Goal: Information Seeking & Learning: Compare options

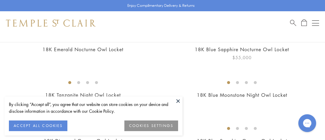
click at [178, 100] on button at bounding box center [177, 101] width 9 height 9
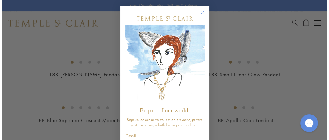
scroll to position [277, 0]
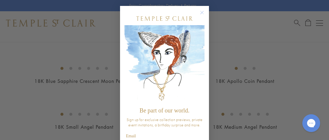
click at [199, 14] on circle "Close dialog" at bounding box center [202, 12] width 7 height 7
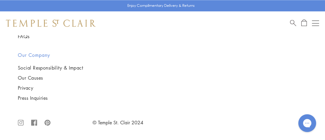
scroll to position [5531, 0]
click at [0, 0] on img at bounding box center [0, 0] width 0 height 0
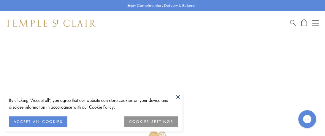
click at [176, 95] on button at bounding box center [177, 96] width 9 height 9
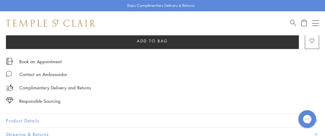
scroll to position [395, 0]
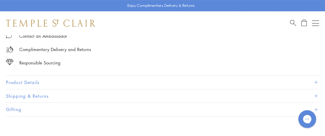
click at [29, 78] on button "Product Details" at bounding box center [162, 82] width 313 height 13
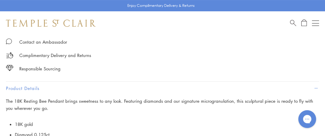
scroll to position [316, 0]
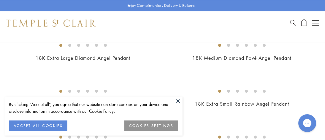
scroll to position [514, 0]
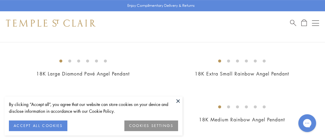
click at [180, 100] on button at bounding box center [177, 101] width 9 height 9
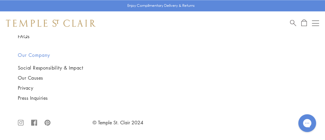
scroll to position [6245, 0]
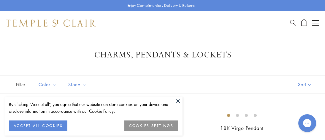
click at [178, 101] on button at bounding box center [177, 101] width 9 height 9
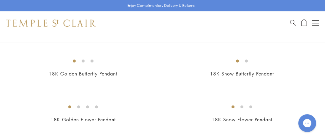
scroll to position [474, 0]
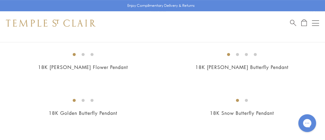
click at [0, 0] on img at bounding box center [0, 0] width 0 height 0
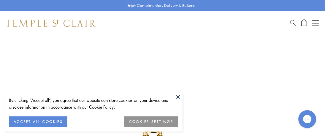
scroll to position [39, 0]
click at [179, 96] on button at bounding box center [177, 96] width 9 height 9
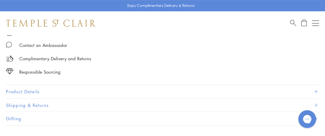
scroll to position [435, 0]
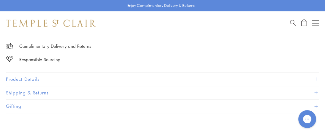
click at [33, 77] on button "Product Details" at bounding box center [162, 78] width 313 height 13
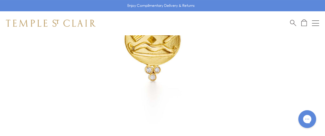
scroll to position [158, 0]
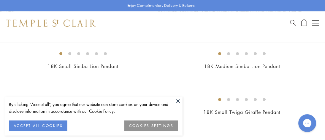
click at [179, 100] on button at bounding box center [177, 101] width 9 height 9
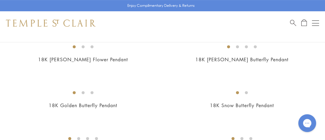
scroll to position [474, 0]
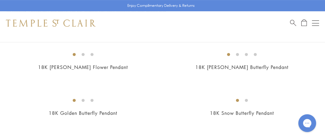
click at [0, 0] on img at bounding box center [0, 0] width 0 height 0
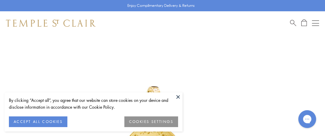
scroll to position [79, 0]
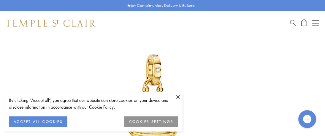
click at [177, 95] on button at bounding box center [177, 96] width 9 height 9
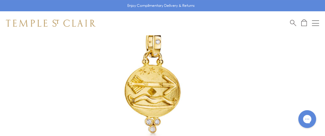
scroll to position [119, 0]
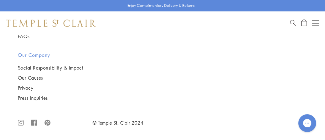
scroll to position [5297, 0]
click at [0, 0] on img at bounding box center [0, 0] width 0 height 0
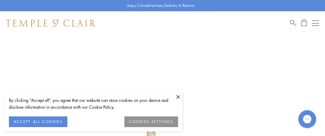
click at [179, 94] on button at bounding box center [177, 96] width 9 height 9
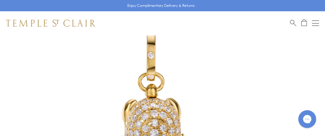
scroll to position [197, 0]
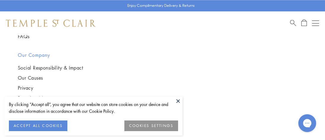
scroll to position [5494, 0]
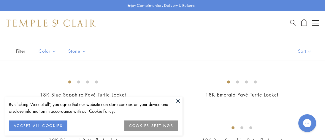
scroll to position [39, 0]
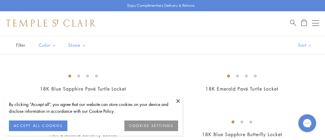
click at [178, 100] on button at bounding box center [177, 101] width 9 height 9
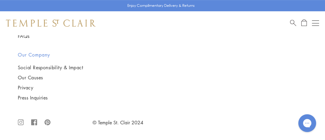
scroll to position [988, 0]
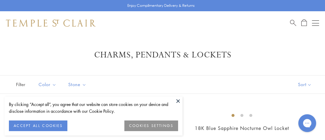
click at [179, 100] on button at bounding box center [177, 101] width 9 height 9
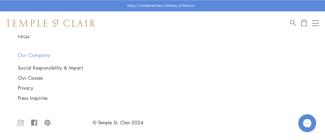
scroll to position [2095, 0]
click at [315, 23] on button "Open navigation" at bounding box center [315, 23] width 7 height 7
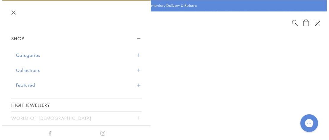
scroll to position [2117, 0]
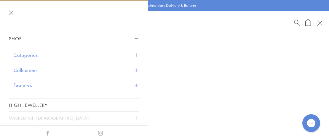
click at [36, 57] on button "Categories" at bounding box center [77, 55] width 126 height 15
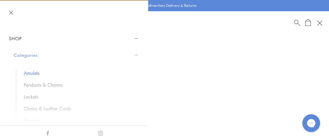
click at [38, 71] on link "Amulets" at bounding box center [79, 73] width 110 height 7
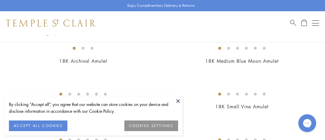
scroll to position [39, 0]
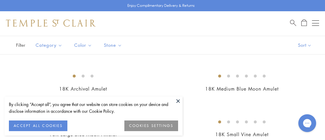
click at [176, 98] on button at bounding box center [177, 101] width 9 height 9
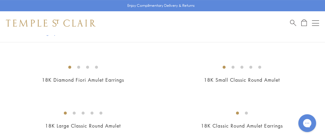
scroll to position [316, 0]
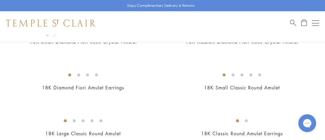
click at [0, 0] on img at bounding box center [0, 0] width 0 height 0
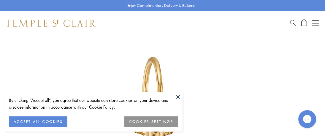
scroll to position [83, 0]
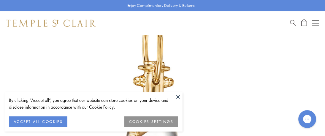
click at [178, 96] on button at bounding box center [177, 96] width 9 height 9
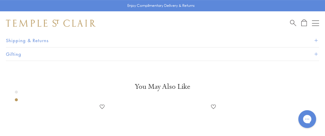
scroll to position [518, 0]
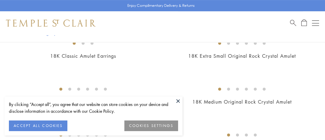
scroll to position [474, 0]
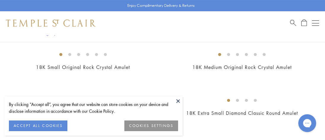
click at [175, 100] on button at bounding box center [177, 101] width 9 height 9
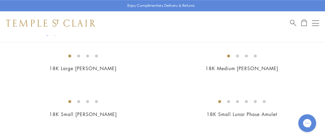
scroll to position [830, 0]
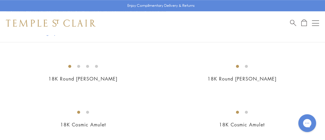
click at [316, 24] on button "Open navigation" at bounding box center [315, 23] width 7 height 7
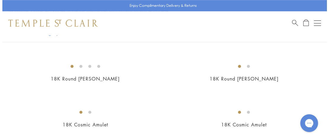
scroll to position [839, 0]
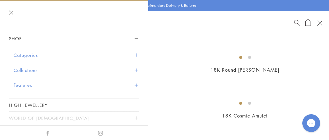
click at [33, 56] on button "Categories" at bounding box center [77, 55] width 126 height 15
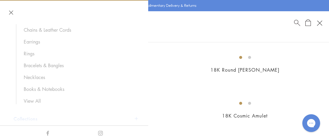
scroll to position [39, 0]
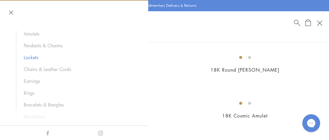
click at [36, 56] on link "Lockets" at bounding box center [79, 57] width 110 height 7
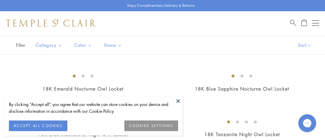
click at [178, 100] on button at bounding box center [177, 101] width 9 height 9
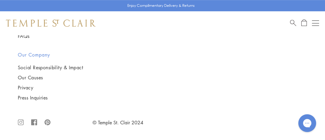
scroll to position [1739, 0]
